Goal: Task Accomplishment & Management: Complete application form

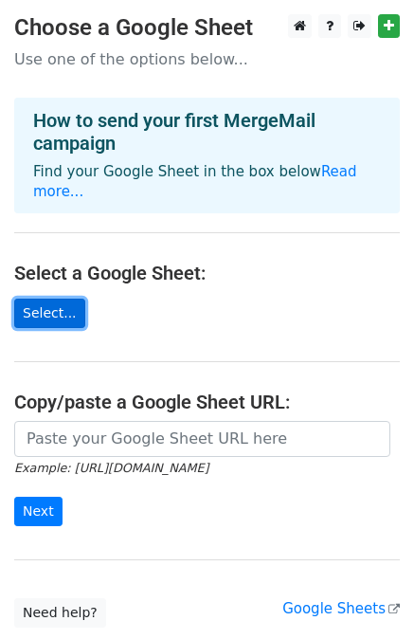
click at [27, 298] on link "Select..." at bounding box center [49, 312] width 71 height 29
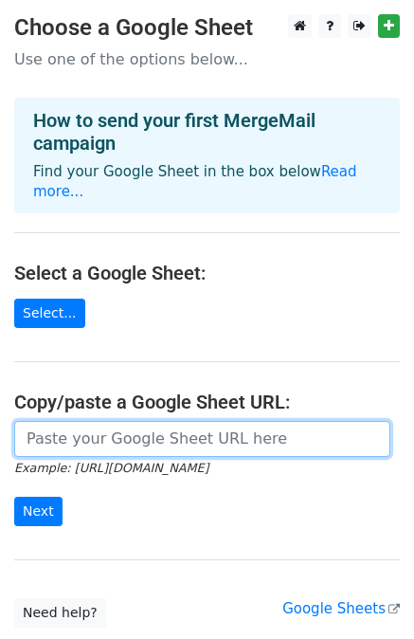
click at [61, 421] on input "url" at bounding box center [202, 439] width 376 height 36
paste input "https://docs.google.com/spreadsheets/d/1LdRwpRu4gGFYAWUIBzen13CzY4BGeN1vGCxm2XJ…"
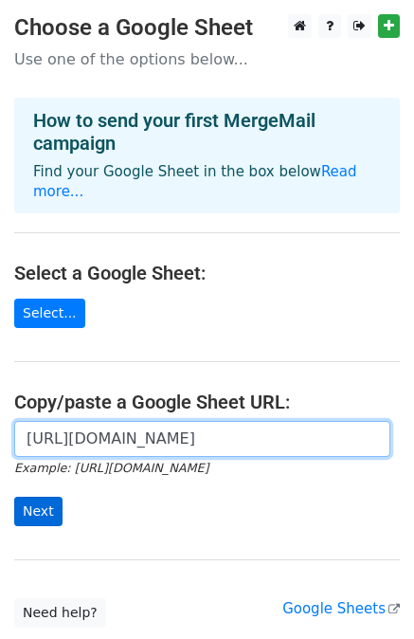
type input "https://docs.google.com/spreadsheets/d/1LdRwpRu4gGFYAWUIBzen13CzY4BGeN1vGCxm2XJ…"
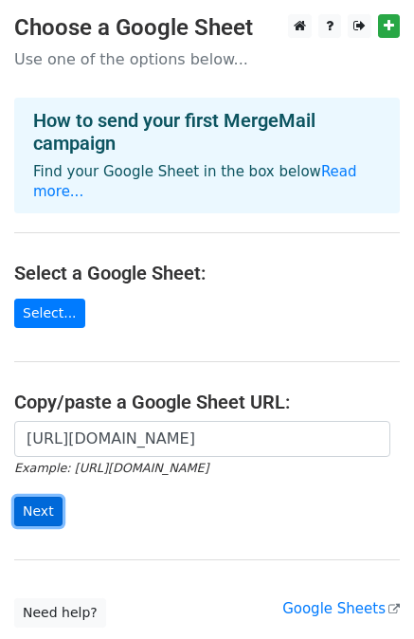
scroll to position [0, 0]
click at [21, 497] on input "Next" at bounding box center [38, 511] width 48 height 29
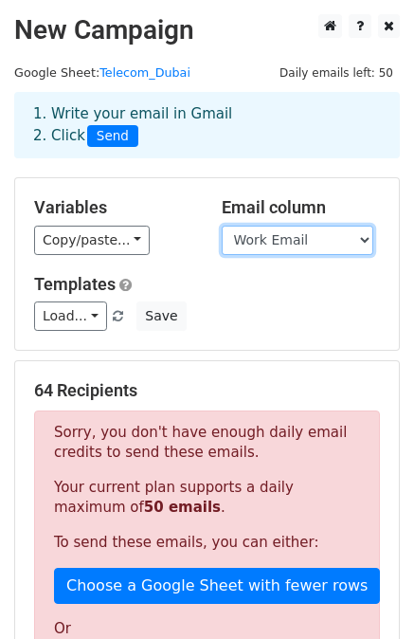
click at [295, 244] on select "Company Name First Name Last Name Full Name Job Title Company Domain LinkedIn P…" at bounding box center [298, 240] width 152 height 29
click at [190, 217] on h5 "Variables" at bounding box center [113, 207] width 159 height 21
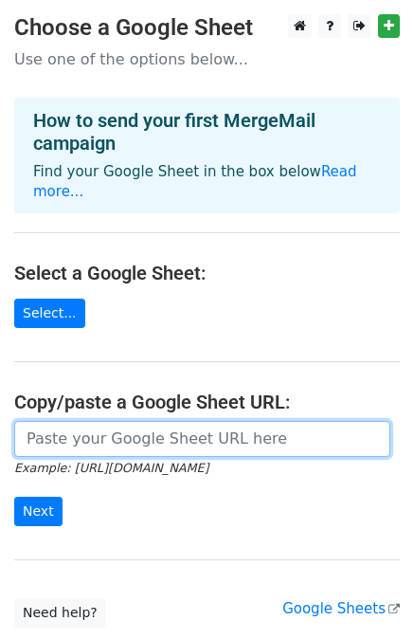
click at [87, 421] on input "url" at bounding box center [202, 439] width 376 height 36
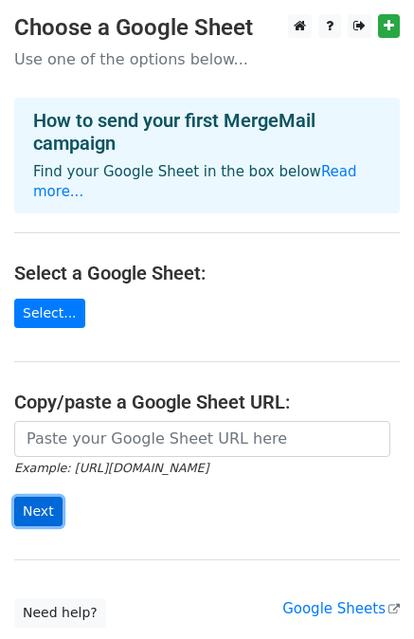
click at [33, 497] on input "Next" at bounding box center [38, 511] width 48 height 29
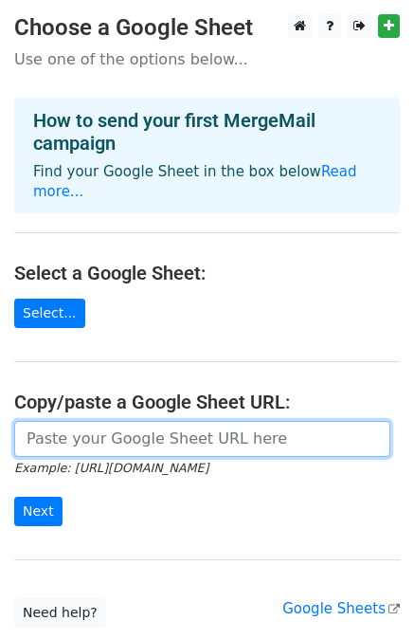
click at [60, 424] on input "url" at bounding box center [202, 439] width 376 height 36
type input "https://docs.google.com/spreadsheets/d/1LdRwpRu4gGFYAWUIBzen13CzY4BGeN1vGCxm2XJ…"
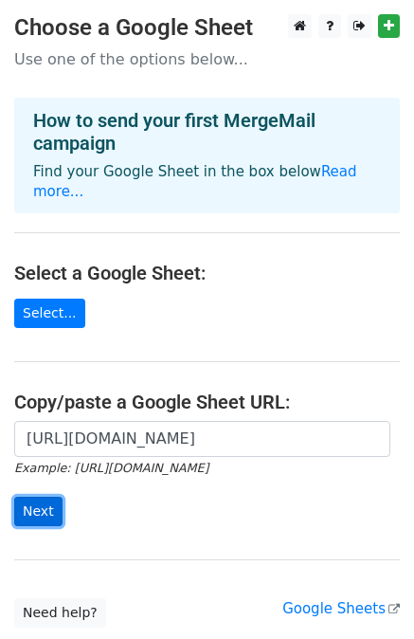
click at [38, 502] on input "Next" at bounding box center [38, 511] width 48 height 29
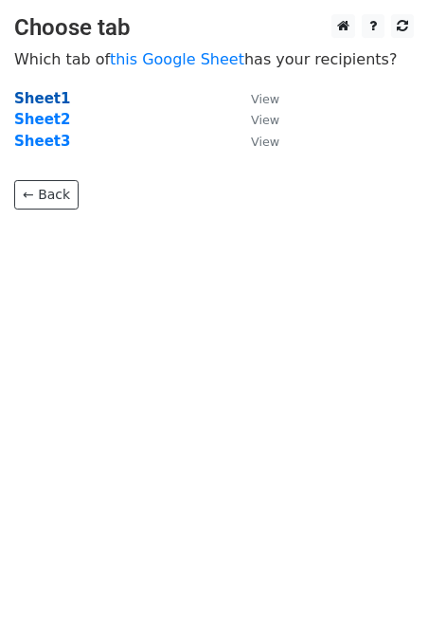
click at [35, 90] on strong "Sheet1" at bounding box center [42, 98] width 56 height 17
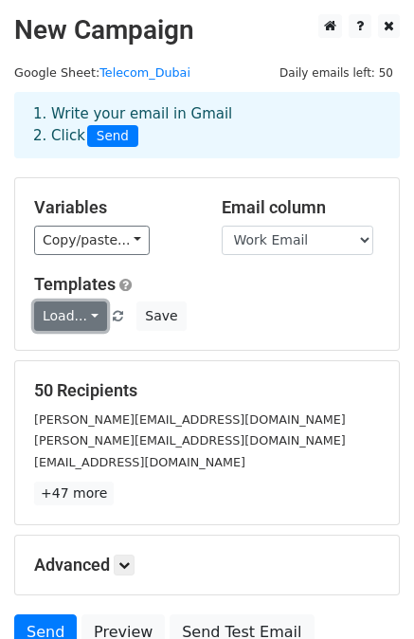
click at [68, 312] on link "Load..." at bounding box center [70, 315] width 73 height 29
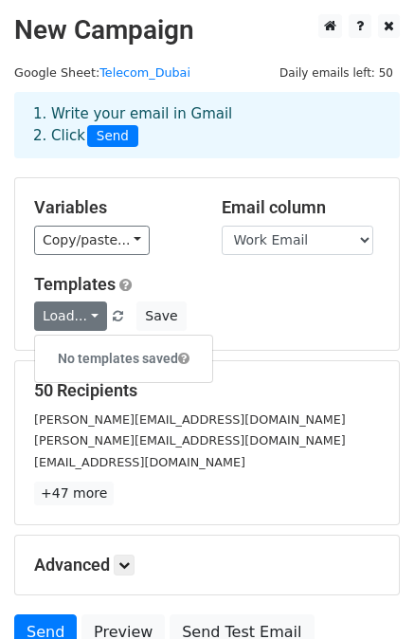
click at [244, 285] on h5 "Templates" at bounding box center [207, 284] width 346 height 21
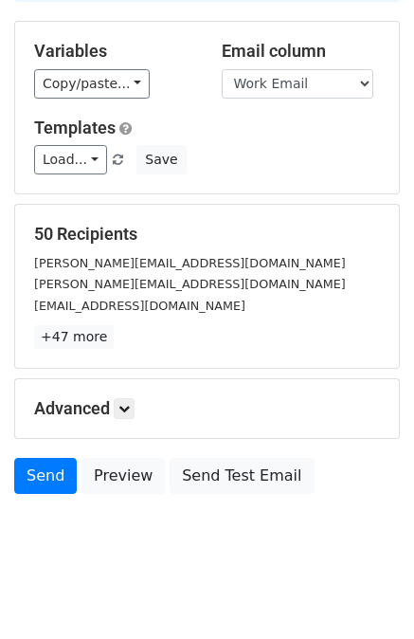
scroll to position [171, 0]
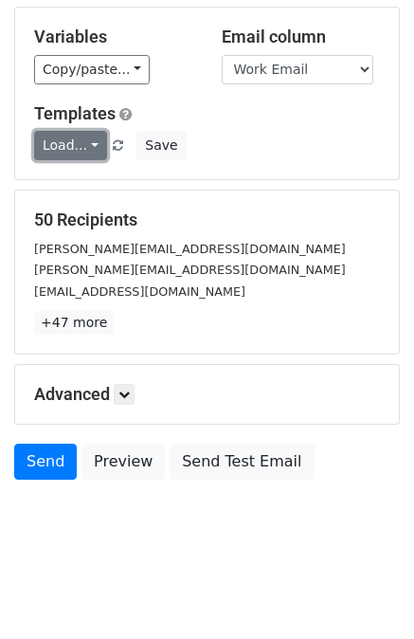
click at [87, 141] on link "Load..." at bounding box center [70, 145] width 73 height 29
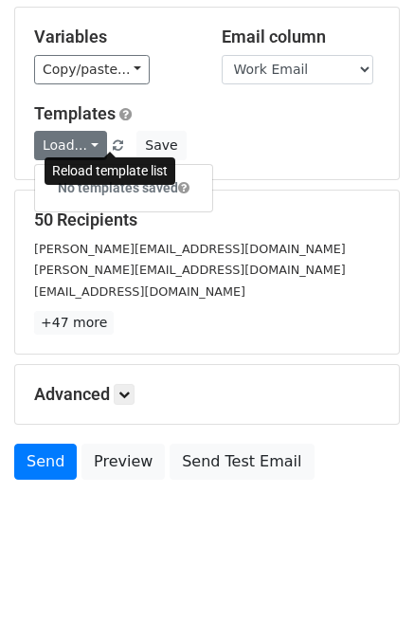
click at [114, 143] on span at bounding box center [118, 146] width 10 height 12
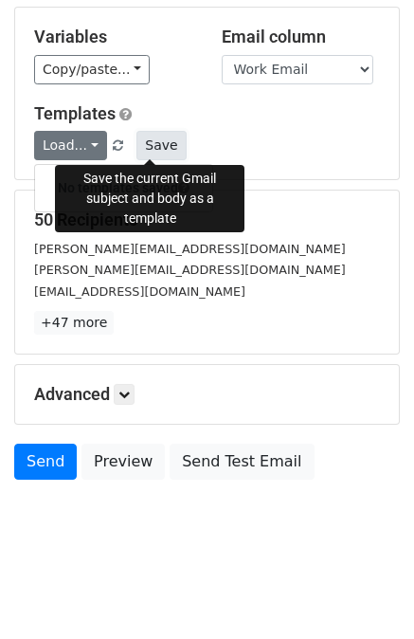
click at [142, 145] on button "Save" at bounding box center [160, 145] width 49 height 29
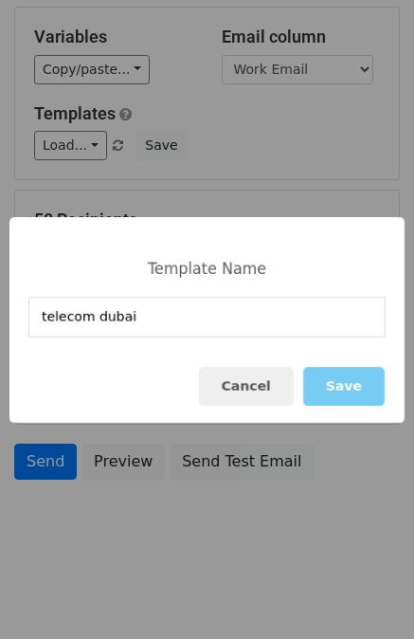
type input "telecom dubai"
click at [326, 373] on button "Save" at bounding box center [343, 386] width 81 height 39
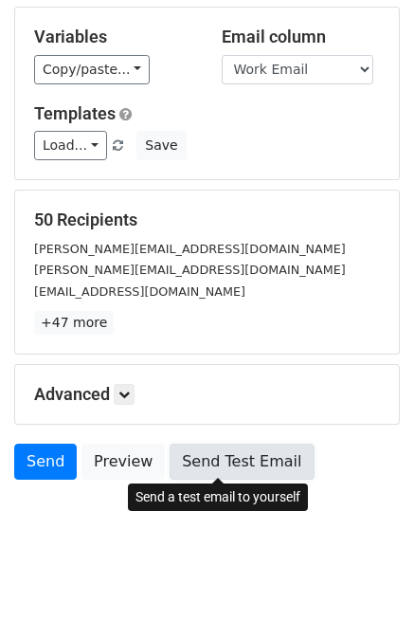
click at [205, 463] on link "Send Test Email" at bounding box center [242, 461] width 144 height 36
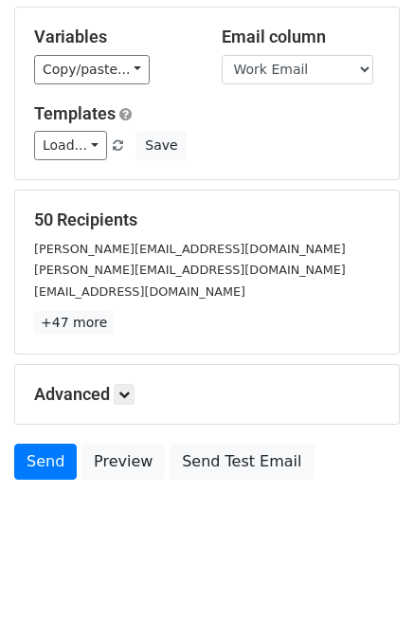
click at [64, 517] on body "New Campaign Daily emails left: 50 Google Sheet: Telecom_Dubai 1. Write your em…" at bounding box center [207, 204] width 414 height 721
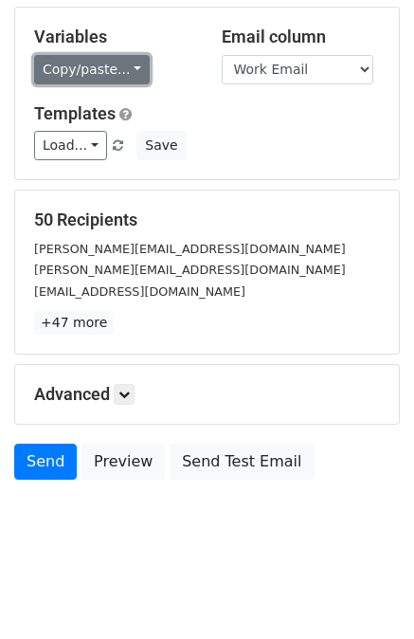
click at [107, 69] on link "Copy/paste..." at bounding box center [92, 69] width 116 height 29
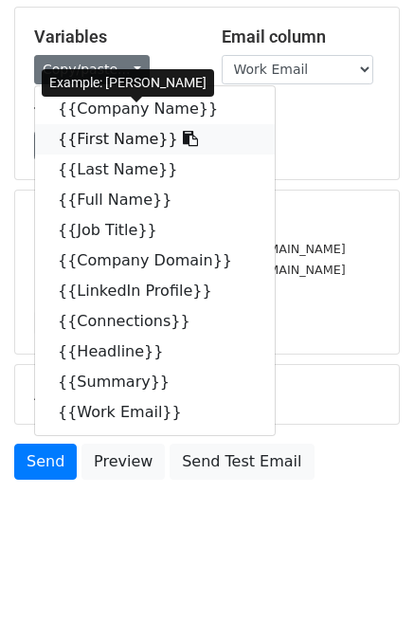
click at [99, 131] on link "{{First Name}}" at bounding box center [155, 139] width 240 height 30
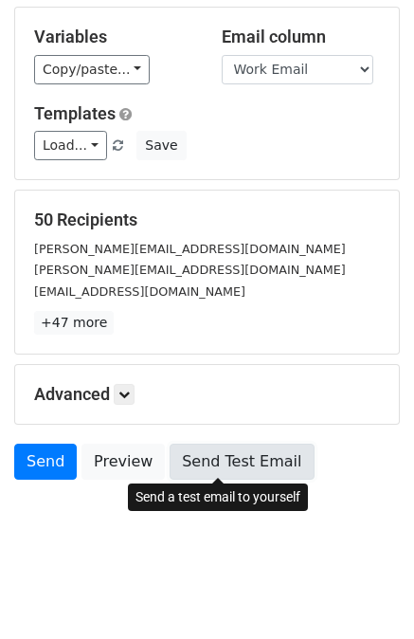
click at [225, 465] on link "Send Test Email" at bounding box center [242, 461] width 144 height 36
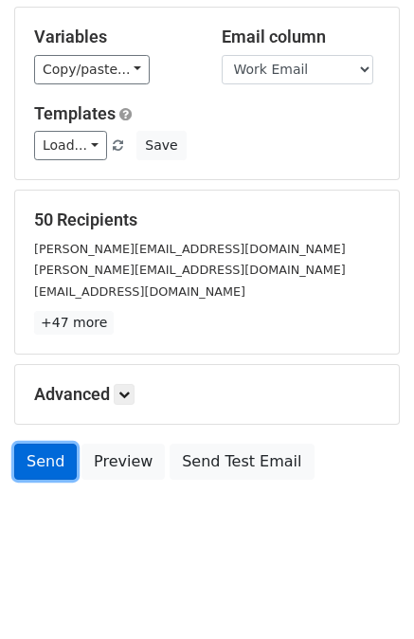
click at [31, 467] on link "Send" at bounding box center [45, 461] width 63 height 36
